Goal: Task Accomplishment & Management: Manage account settings

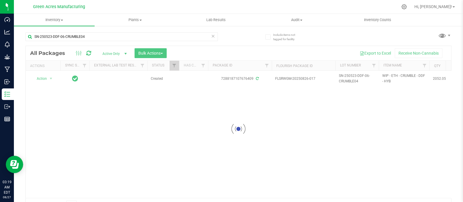
type input "SN-250523-DDF-06-CRUMBLE04"
drag, startPoint x: 87, startPoint y: 36, endPoint x: 35, endPoint y: 38, distance: 52.4
click at [35, 38] on input "SN-250523-DDF-06-CRUMBLE04" at bounding box center [121, 36] width 193 height 9
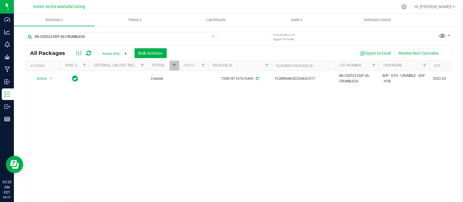
click at [67, 116] on div "Action Action Adjust qty Create package Edit attributes Global inventory Locate…" at bounding box center [239, 134] width 426 height 127
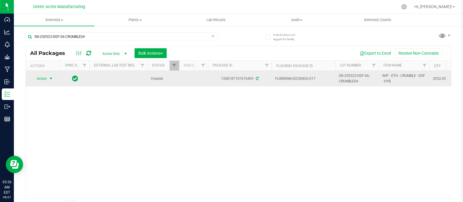
click at [49, 77] on span "select" at bounding box center [51, 78] width 5 height 5
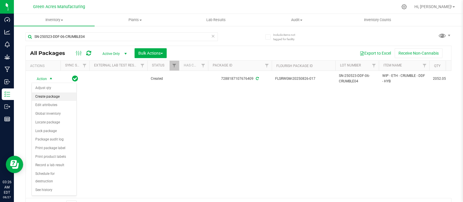
click at [52, 97] on li "Create package" at bounding box center [54, 97] width 45 height 9
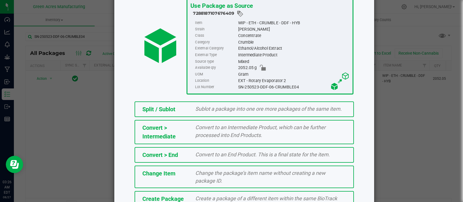
scroll to position [78, 0]
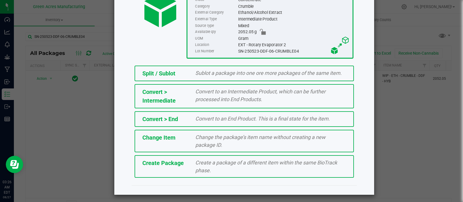
click at [288, 167] on div "Create a package of a different item within the same BioTrack phase." at bounding box center [271, 167] width 160 height 16
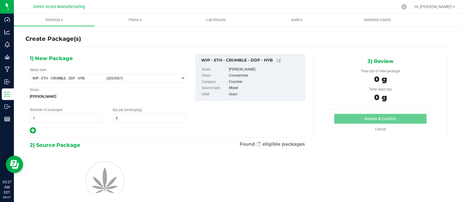
type input "0.0000"
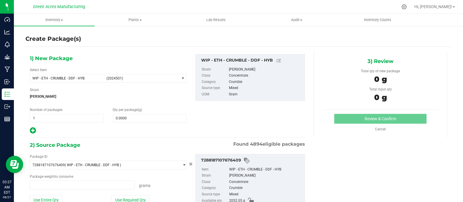
type input "0.0000 g"
click at [128, 117] on span at bounding box center [150, 118] width 74 height 9
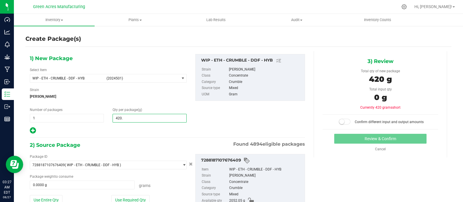
type input "420.1"
type input "420.1000"
click at [47, 199] on button "Use Entire Qty" at bounding box center [46, 200] width 33 height 10
type input "2052.0500 g"
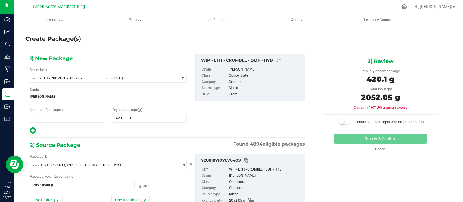
click at [341, 122] on span at bounding box center [345, 122] width 12 height 6
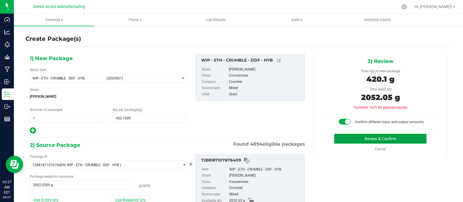
click at [352, 138] on button "Review & Confirm" at bounding box center [380, 139] width 92 height 10
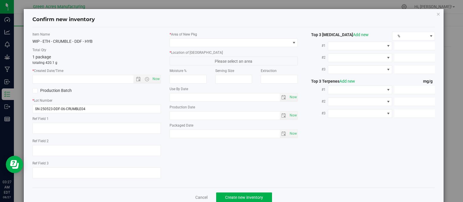
type textarea "EXT"
click at [157, 78] on span "Now" at bounding box center [156, 79] width 10 height 8
type input "8/27/2025 3:27 AM"
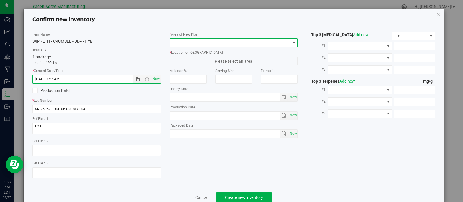
click at [292, 42] on span at bounding box center [294, 43] width 5 height 5
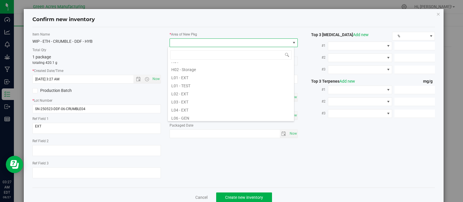
scroll to position [106, 0]
click at [216, 89] on li "L03 - EXT" at bounding box center [231, 90] width 126 height 8
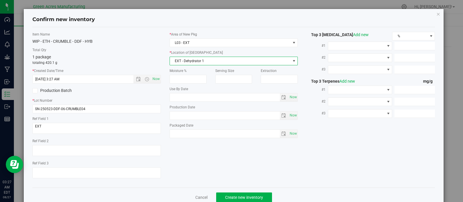
click at [233, 60] on span "EXT - Dehydrator 1" at bounding box center [230, 61] width 121 height 8
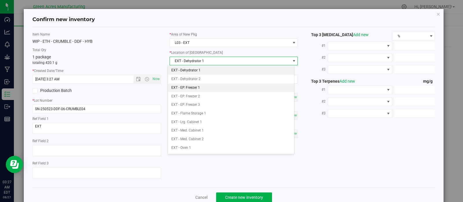
click at [203, 88] on li "EXT - EP. Freezer 1" at bounding box center [231, 88] width 126 height 9
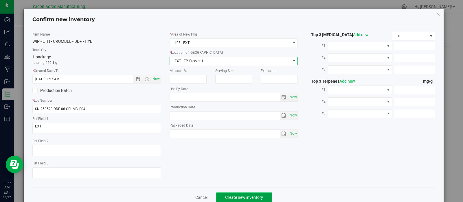
click at [230, 199] on span "Create new inventory" at bounding box center [244, 197] width 38 height 5
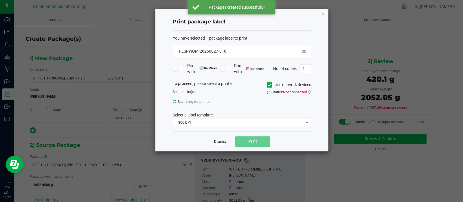
click at [222, 142] on link "Dismiss" at bounding box center [220, 142] width 12 height 5
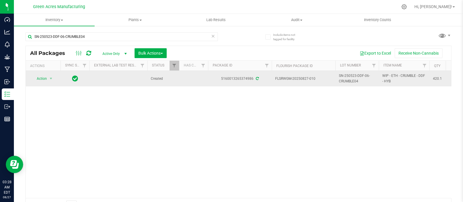
drag, startPoint x: 318, startPoint y: 77, endPoint x: 300, endPoint y: 77, distance: 18.0
click at [300, 77] on span "FLSRWGM-20250827-010" at bounding box center [303, 79] width 57 height 6
copy span "0827-010"
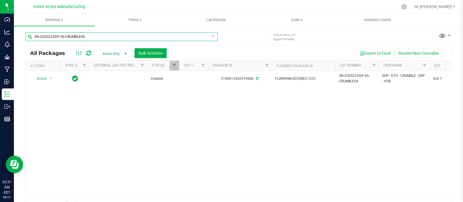
drag, startPoint x: 86, startPoint y: 36, endPoint x: 25, endPoint y: 32, distance: 61.2
click at [25, 32] on div "Include items not tagged for facility SN-250523-DDF-06-CRUMBLE04 All Packages A…" at bounding box center [238, 113] width 449 height 177
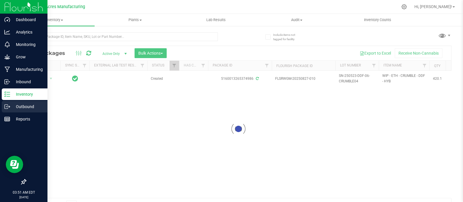
click at [22, 105] on p "Outbound" at bounding box center [27, 106] width 35 height 7
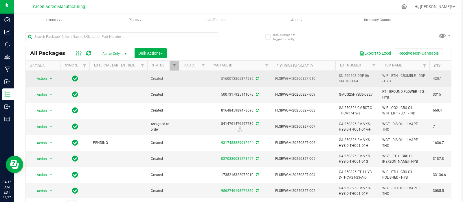
click at [54, 77] on div "Action Action Adjust qty Create package Edit attributes Global inventory Locate…" at bounding box center [43, 79] width 28 height 8
click at [54, 77] on span "select" at bounding box center [50, 79] width 7 height 8
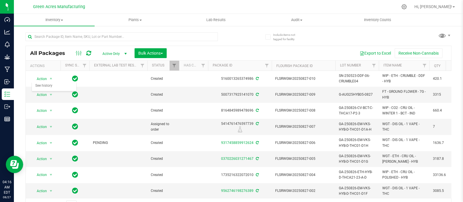
click at [188, 5] on div at bounding box center [251, 6] width 294 height 11
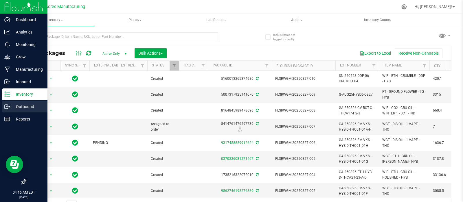
click at [26, 108] on p "Outbound" at bounding box center [27, 106] width 35 height 7
click at [20, 105] on p "Outbound" at bounding box center [27, 106] width 35 height 7
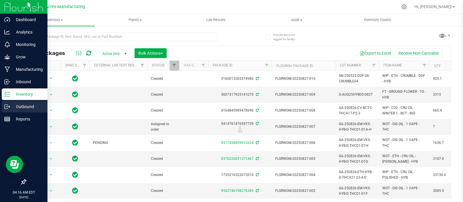
click at [20, 105] on p "Outbound" at bounding box center [27, 106] width 35 height 7
click at [20, 119] on p "Reports" at bounding box center [27, 119] width 35 height 7
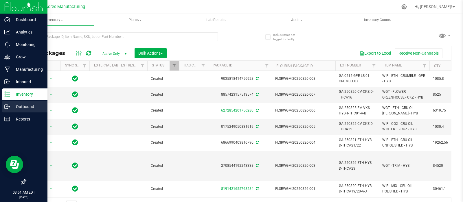
click at [25, 105] on p "Outbound" at bounding box center [27, 106] width 35 height 7
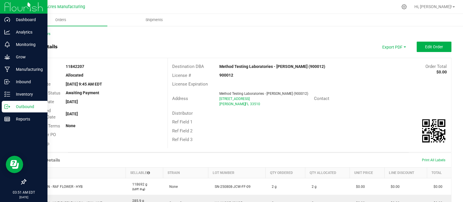
click at [27, 105] on p "Outbound" at bounding box center [27, 106] width 35 height 7
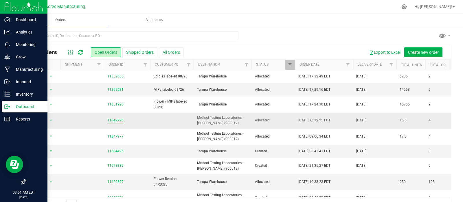
click at [117, 118] on link "11849996" at bounding box center [115, 121] width 16 height 6
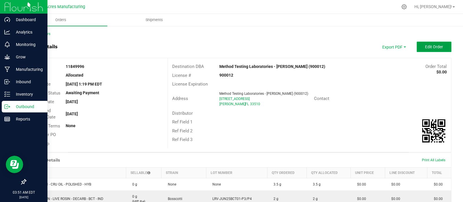
click at [436, 47] on span "Edit Order" at bounding box center [434, 47] width 18 height 5
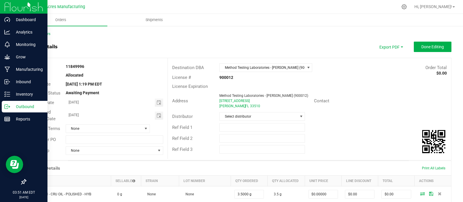
scroll to position [164, 0]
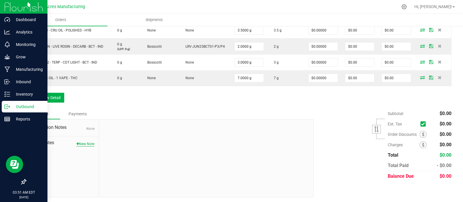
click at [84, 142] on button "New Note" at bounding box center [85, 144] width 18 height 5
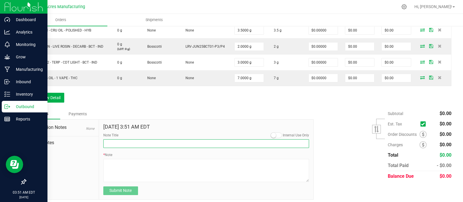
click at [133, 142] on input "Note Title" at bounding box center [206, 144] width 206 height 9
type input "Seal Tag#, Destination, Created By"
drag, startPoint x: 160, startPoint y: 144, endPoint x: 101, endPoint y: 144, distance: 59.1
click at [101, 144] on div "Aug 27, 2025 3:51 AM EDT Internal Use Only Note Title Seal Tag#, Destination, C…" at bounding box center [206, 160] width 215 height 80
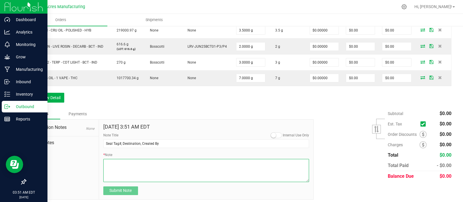
click at [122, 163] on textarea "* Note" at bounding box center [206, 170] width 206 height 23
paste textarea "Seal Tag#, Destination, Created By"
click at [120, 162] on textarea "* Note" at bounding box center [206, 170] width 206 height 23
click at [107, 166] on textarea "* Note" at bounding box center [206, 170] width 206 height 23
click at [122, 165] on textarea "* Note" at bounding box center [206, 170] width 206 height 23
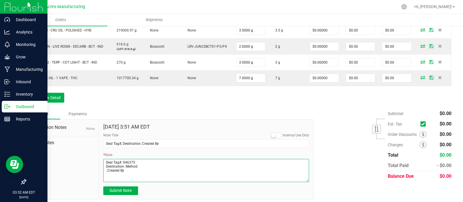
click at [107, 170] on textarea "* Note" at bounding box center [206, 170] width 206 height 23
click at [124, 170] on textarea "* Note" at bounding box center [206, 170] width 206 height 23
type textarea "Seal Tag#: 046375 Destination: Method Created By: RHN-175"
click at [125, 191] on span "Submit Note" at bounding box center [120, 190] width 22 height 5
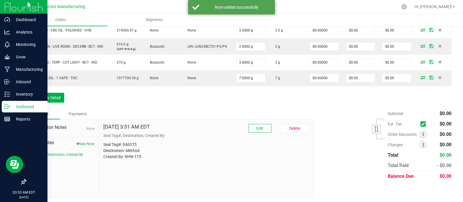
click at [462, 25] on ul "Orders Shipments" at bounding box center [245, 20] width 463 height 12
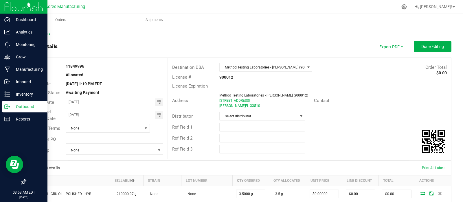
scroll to position [0, 0]
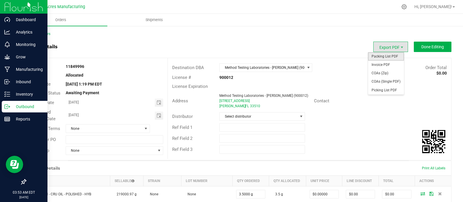
click at [381, 56] on span "Packing List PDF" at bounding box center [386, 56] width 36 height 8
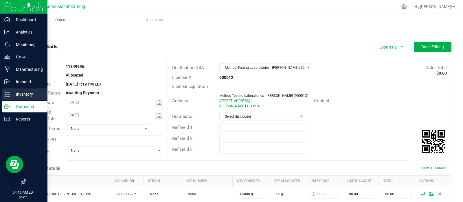
click at [28, 95] on p "Inventory" at bounding box center [27, 94] width 35 height 7
